Goal: Go to known website: Access a specific website the user already knows

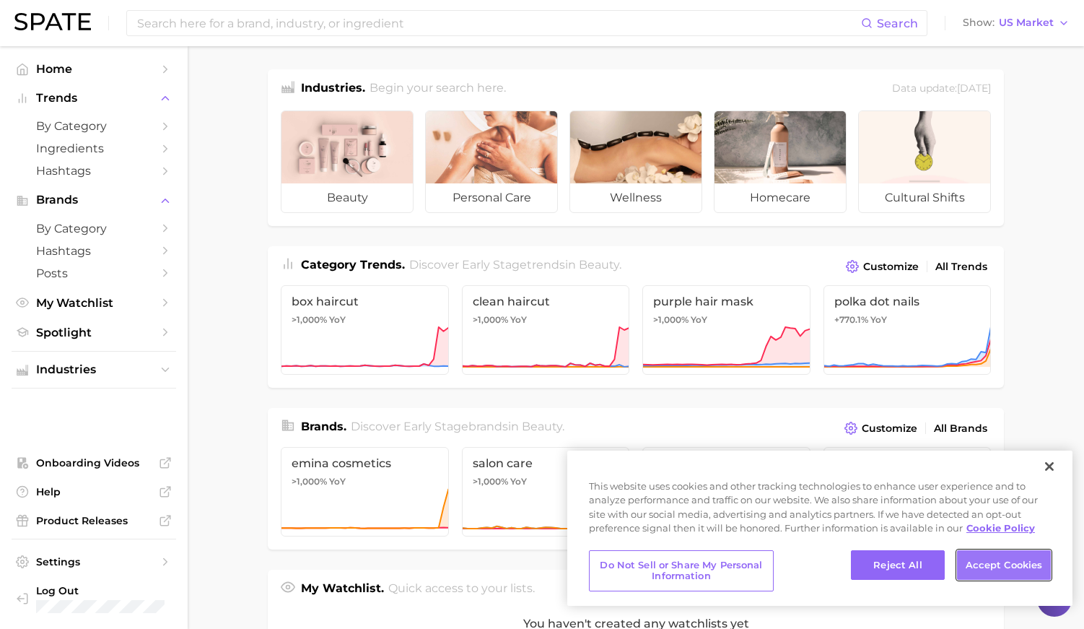
click at [990, 557] on button "Accept Cookies" at bounding box center [1004, 565] width 94 height 30
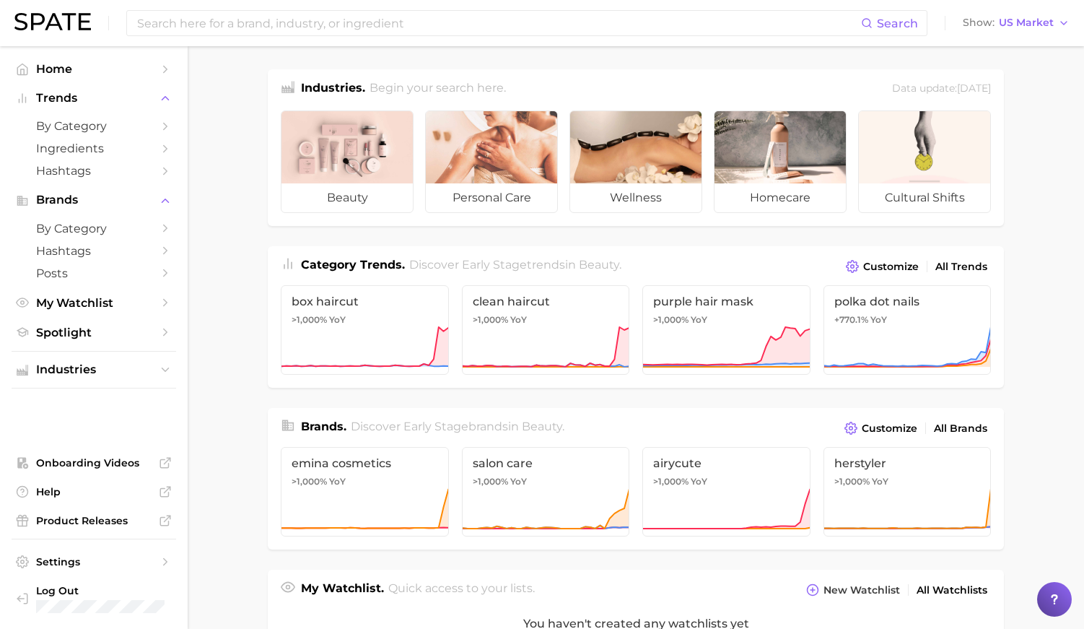
click at [238, 281] on main "Industries. Begin your search here. Data update: August 31st, 2025 beauty perso…" at bounding box center [636, 598] width 896 height 1105
